Goal: Find specific page/section: Find specific page/section

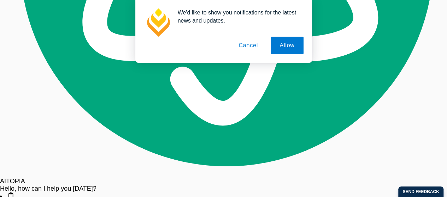
scroll to position [920, 0]
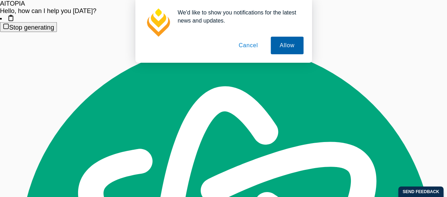
click at [286, 46] on button "Allow" at bounding box center [287, 46] width 33 height 18
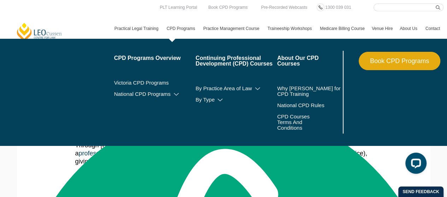
scroll to position [106, 0]
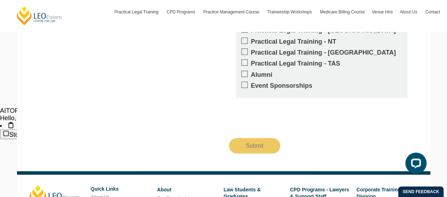
scroll to position [920, 0]
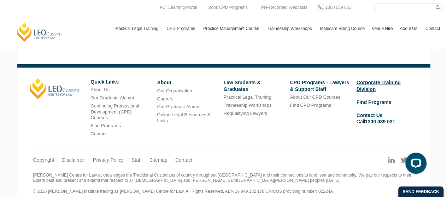
click at [361, 80] on link "Corporate Training Division" at bounding box center [378, 86] width 44 height 12
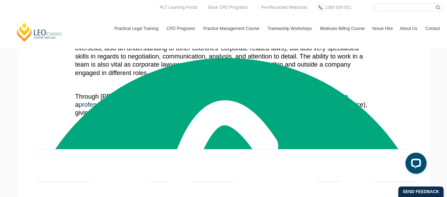
scroll to position [284, 0]
